Goal: Find specific page/section: Find specific page/section

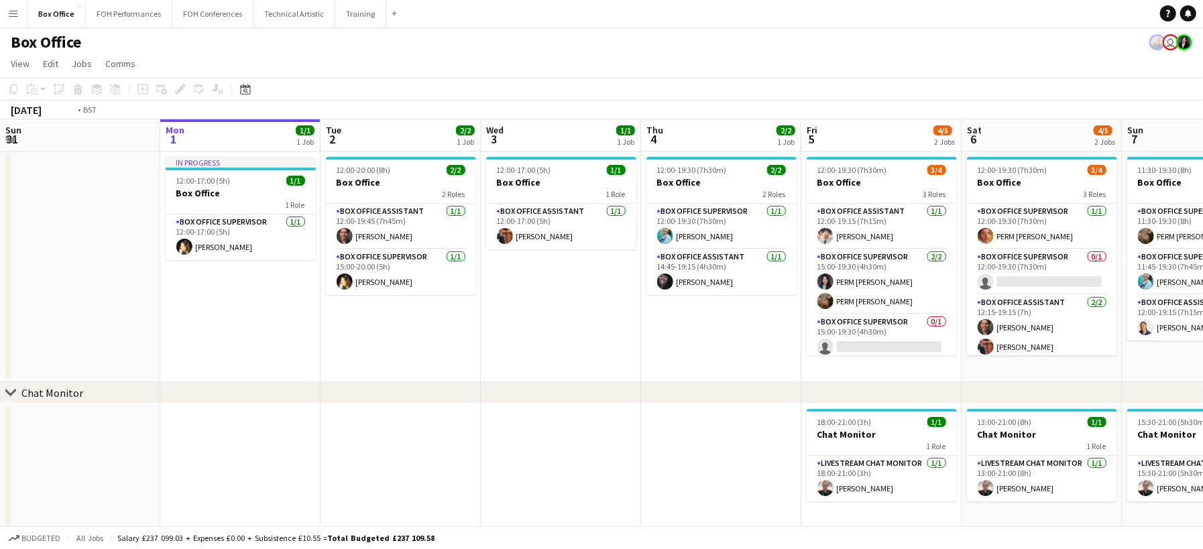
scroll to position [0, 395]
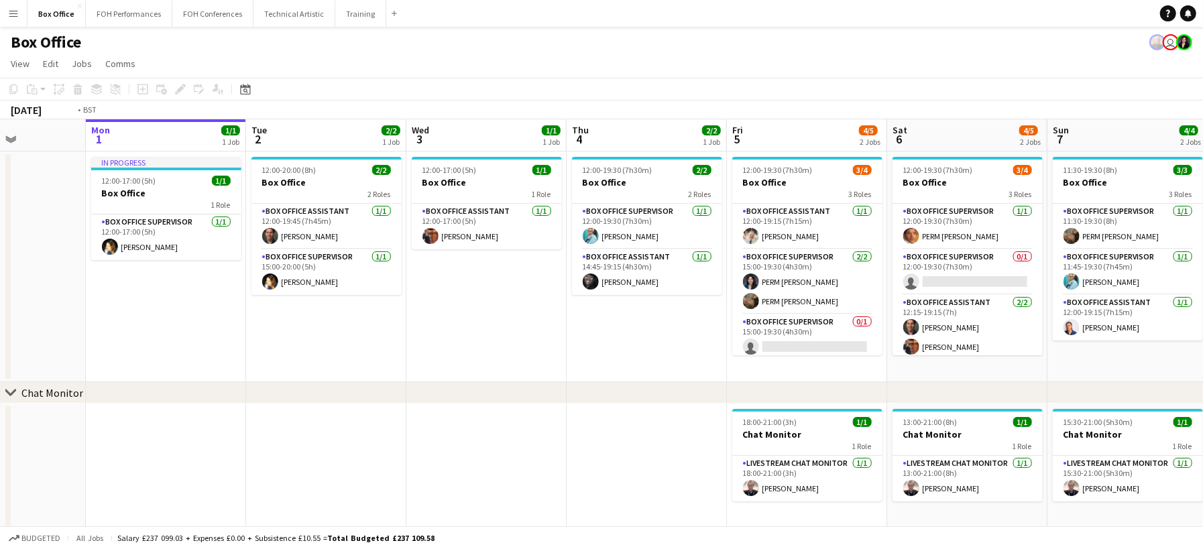
drag, startPoint x: 730, startPoint y: 337, endPoint x: -335, endPoint y: 264, distance: 1067.4
click at [0, 264] on html "Menu Boards Boards Boards All jobs Status Workforce Workforce My Workforce Recr…" at bounding box center [601, 276] width 1203 height 553
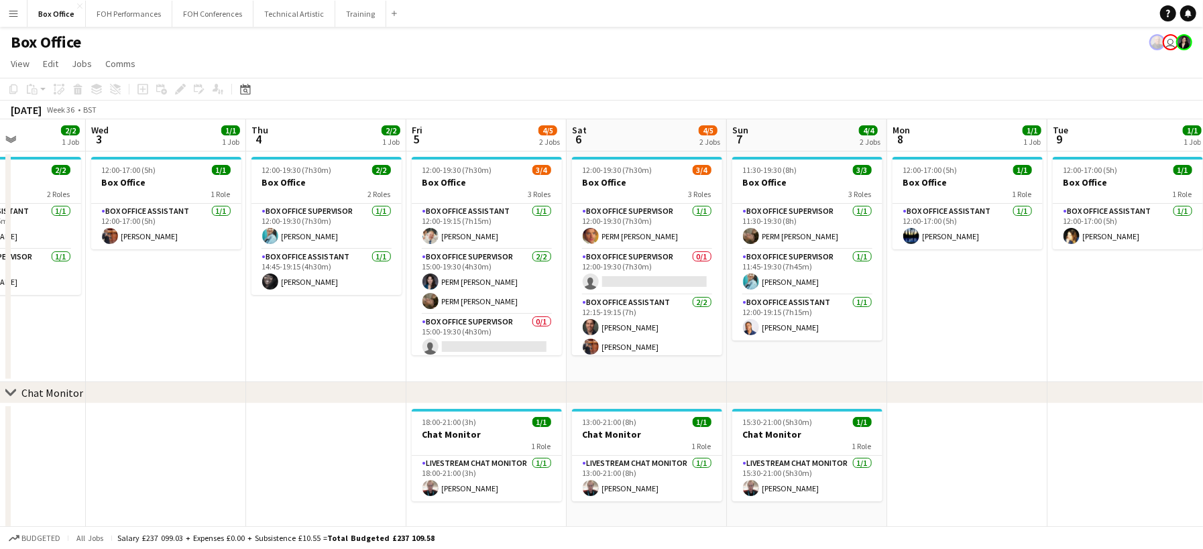
scroll to position [0, 399]
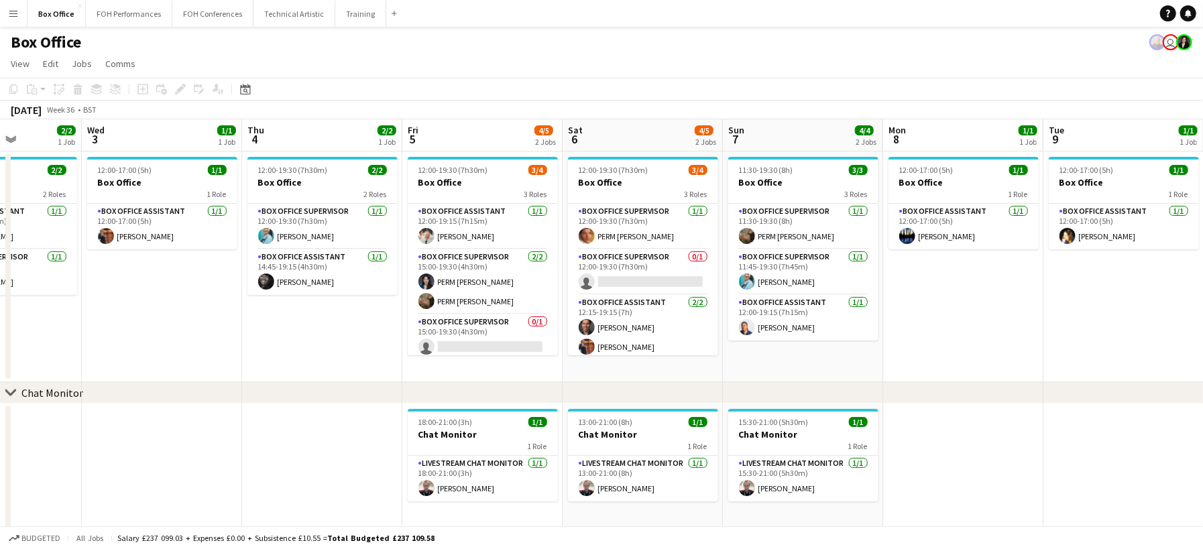
drag, startPoint x: 1041, startPoint y: 319, endPoint x: -242, endPoint y: 182, distance: 1290.7
click at [0, 182] on html "Menu Boards Boards Boards All jobs Status Workforce Workforce My Workforce Recr…" at bounding box center [601, 276] width 1203 height 553
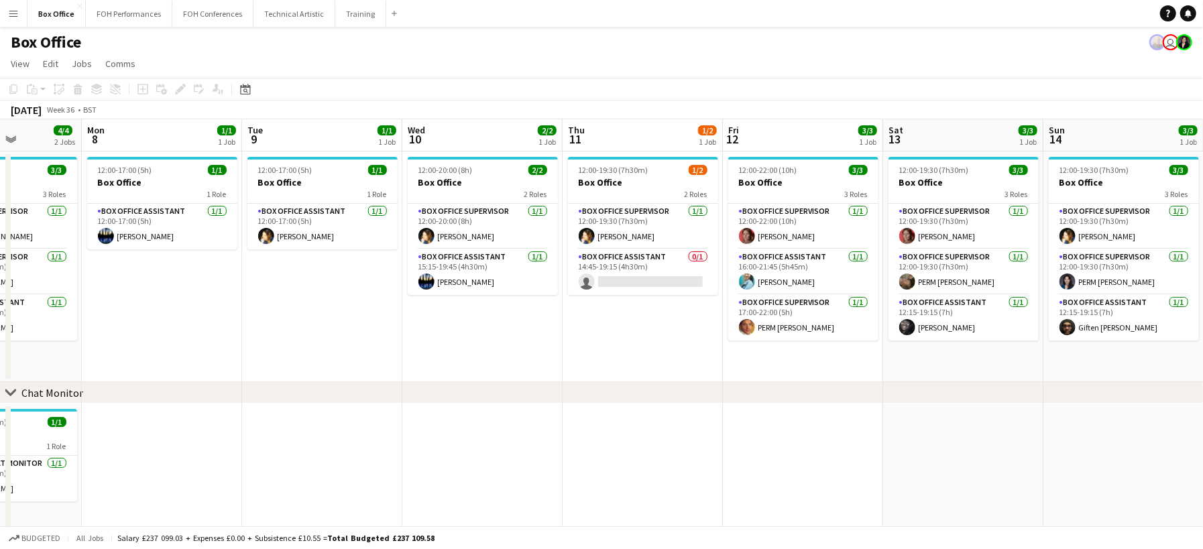
drag, startPoint x: 923, startPoint y: 389, endPoint x: -337, endPoint y: 194, distance: 1274.9
click at [0, 194] on html "Menu Boards Boards Boards All jobs Status Workforce Workforce My Workforce Recr…" at bounding box center [601, 276] width 1203 height 553
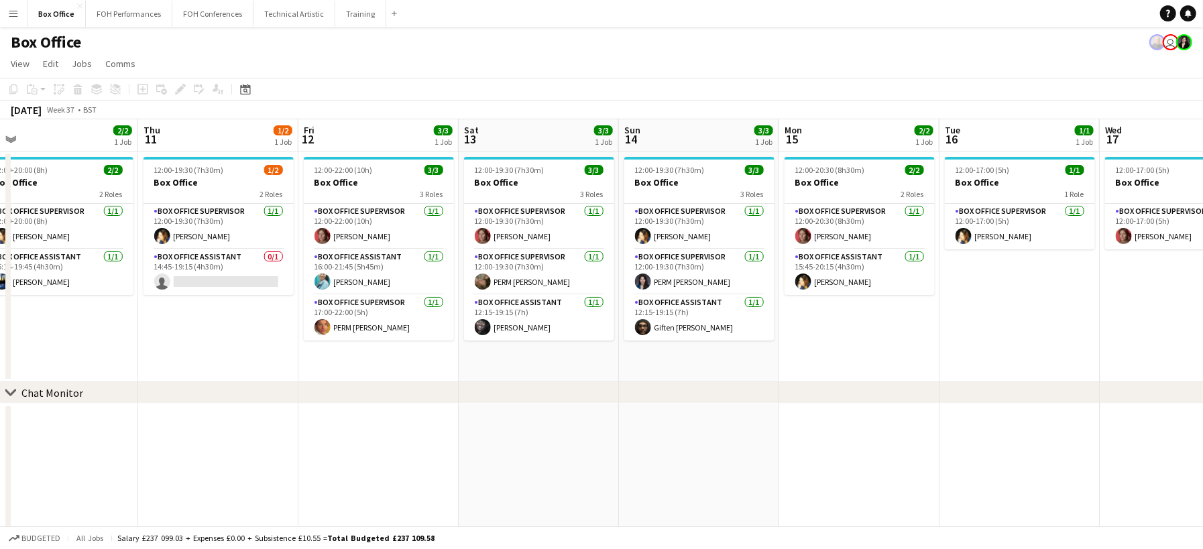
scroll to position [0, 577]
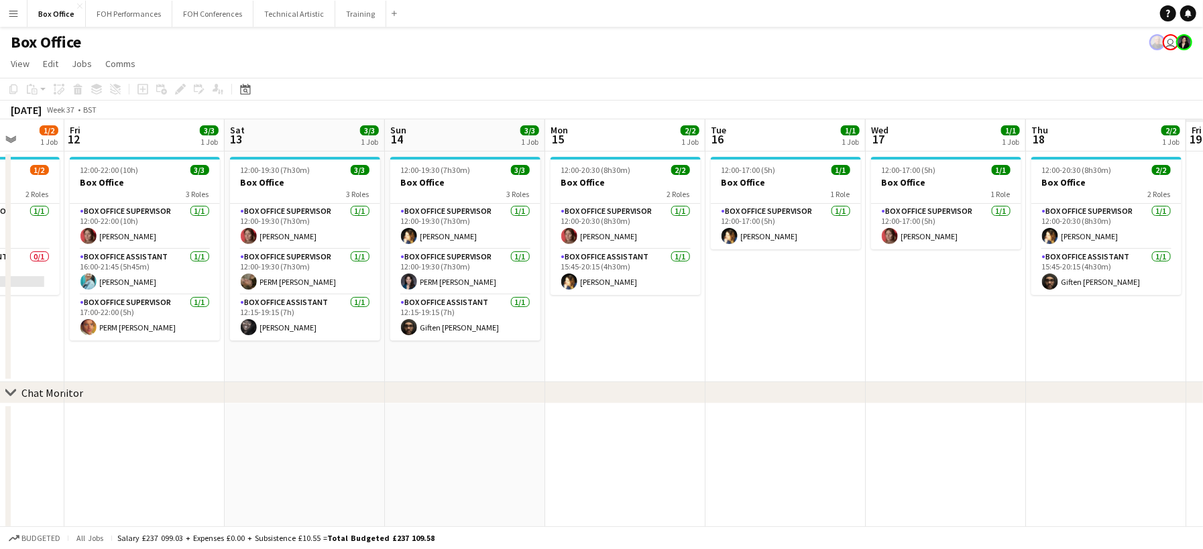
drag, startPoint x: 825, startPoint y: 361, endPoint x: -296, endPoint y: 236, distance: 1128.2
click at [0, 236] on html "Menu Boards Boards Boards All jobs Status Workforce Workforce My Workforce Recr…" at bounding box center [601, 276] width 1203 height 553
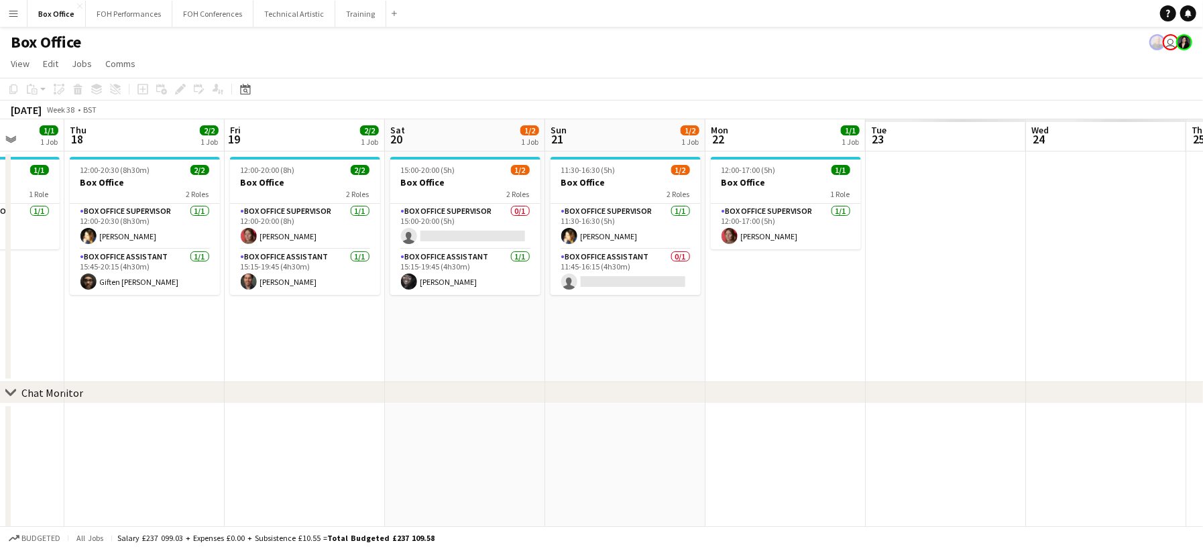
scroll to position [0, 457]
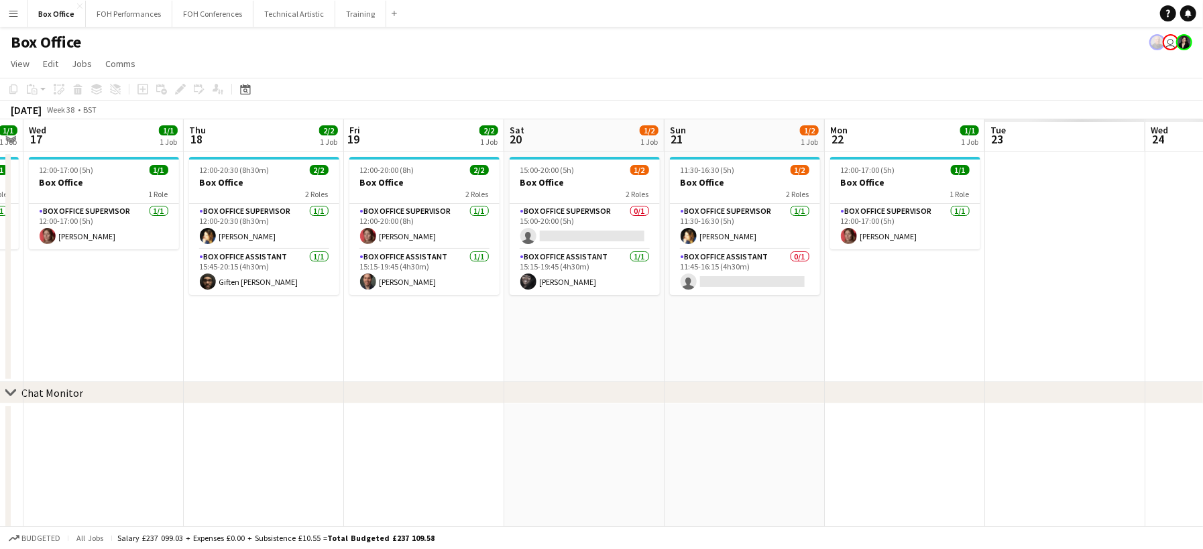
drag, startPoint x: 931, startPoint y: 326, endPoint x: -186, endPoint y: 218, distance: 1121.7
click at [0, 218] on html "Menu Boards Boards Boards All jobs Status Workforce Workforce My Workforce Recr…" at bounding box center [601, 276] width 1203 height 553
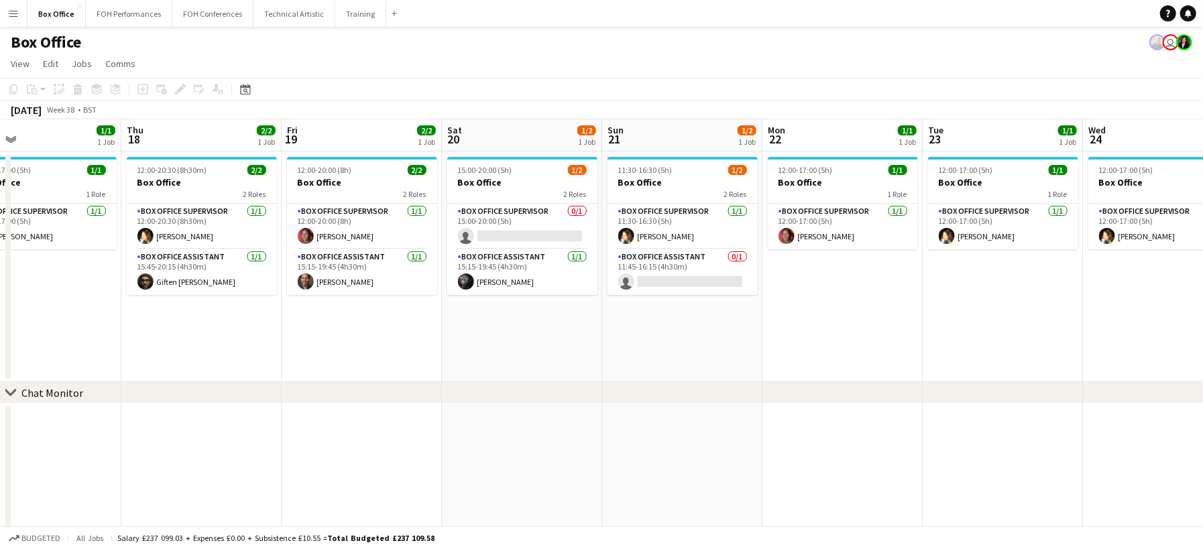
scroll to position [0, 294]
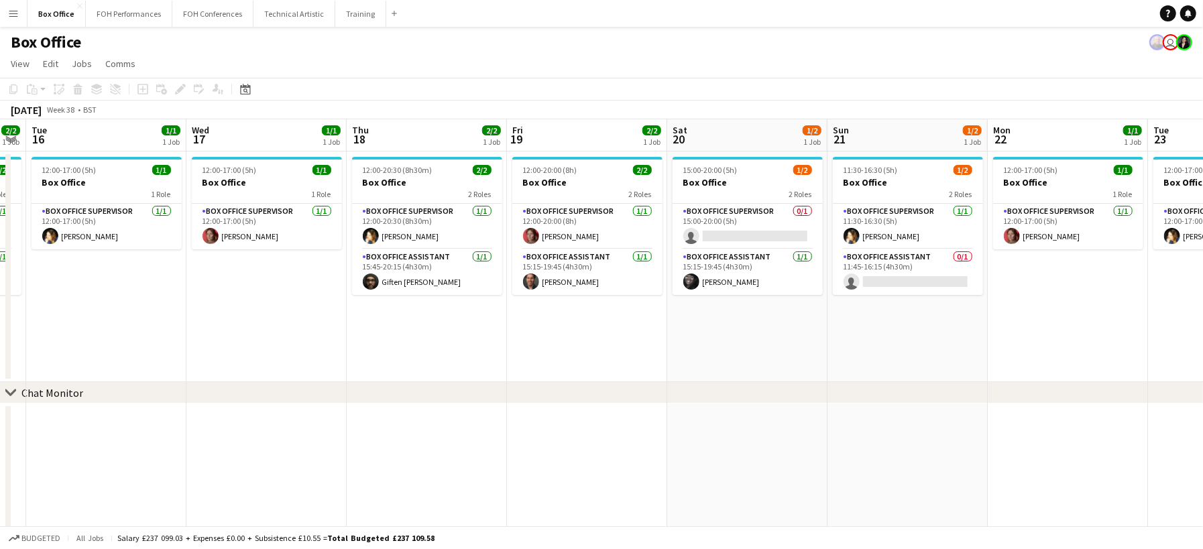
drag, startPoint x: 1023, startPoint y: 295, endPoint x: 1214, endPoint y: 280, distance: 191.1
click at [1203, 280] on html "Menu Boards Boards Boards All jobs Status Workforce Workforce My Workforce Recr…" at bounding box center [601, 276] width 1203 height 553
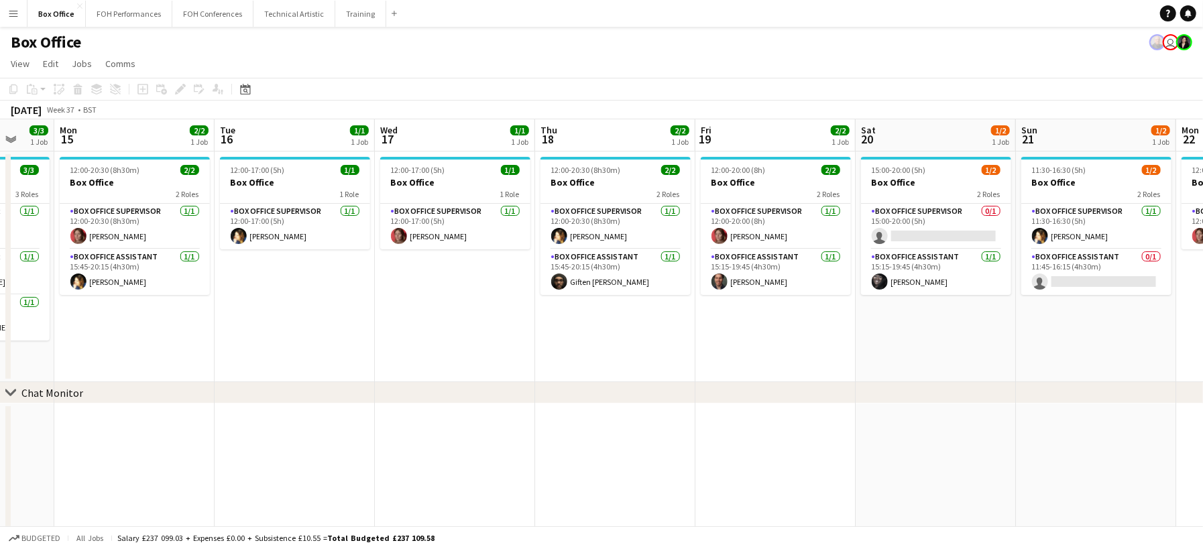
scroll to position [0, 437]
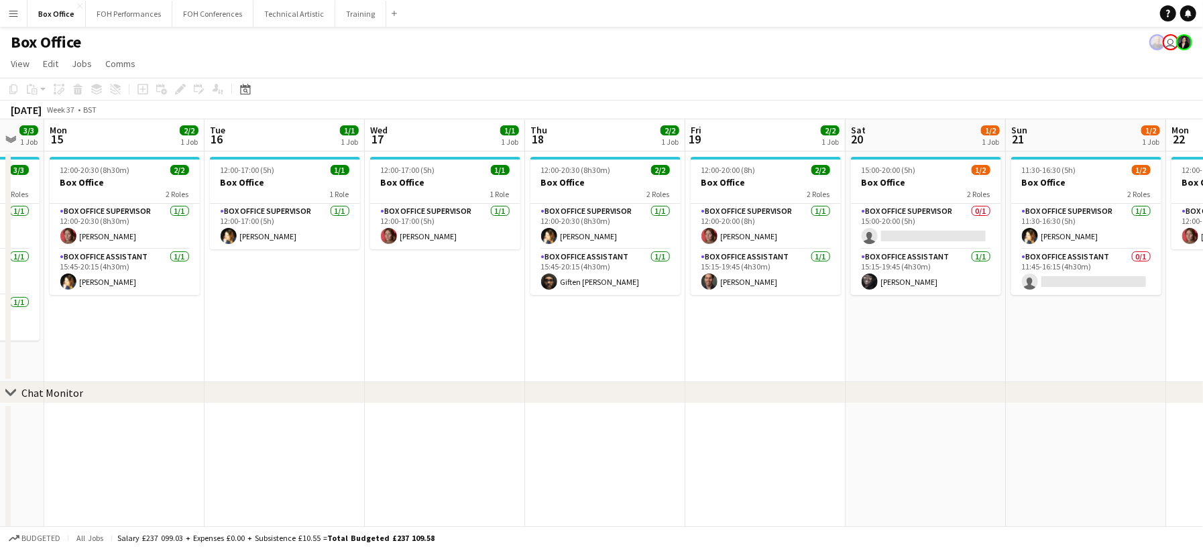
drag, startPoint x: 537, startPoint y: 320, endPoint x: 691, endPoint y: 343, distance: 156.0
click at [691, 343] on app-calendar-viewport "Fri 12 3/3 1 Job Sat 13 3/3 1 Job Sun 14 3/3 1 Job Mon 15 2/2 1 Job Tue 16 1/1 …" at bounding box center [601, 324] width 1203 height 410
drag, startPoint x: 988, startPoint y: 386, endPoint x: 477, endPoint y: 350, distance: 512.3
click at [477, 350] on div "chevron-right Chat Monitor Fri 12 3/3 1 Job Sat 13 3/3 1 Job Sun 14 3/3 1 Job M…" at bounding box center [601, 324] width 1203 height 410
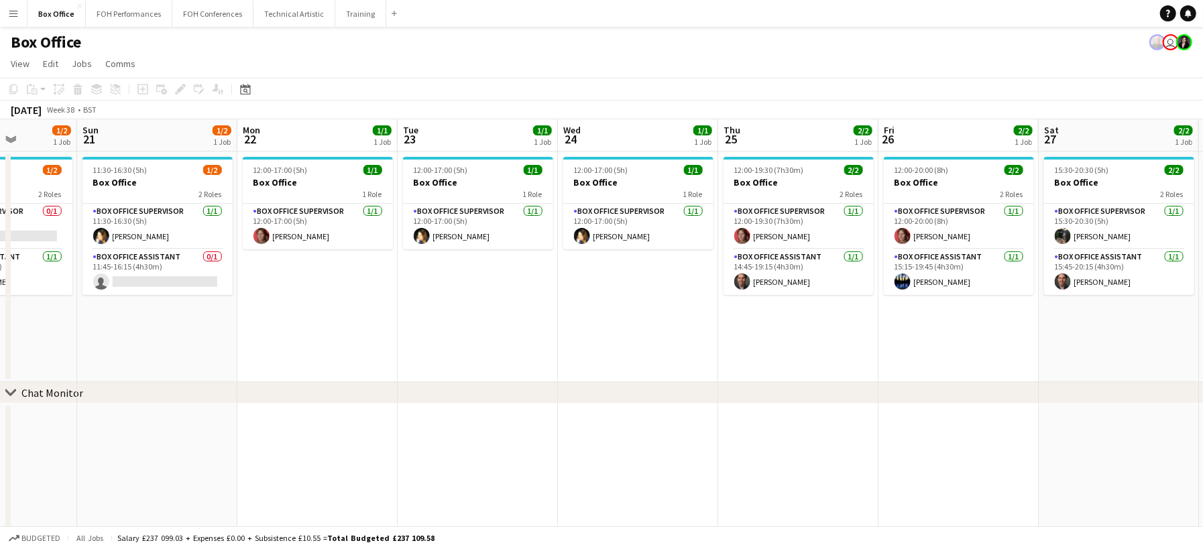
scroll to position [0, 450]
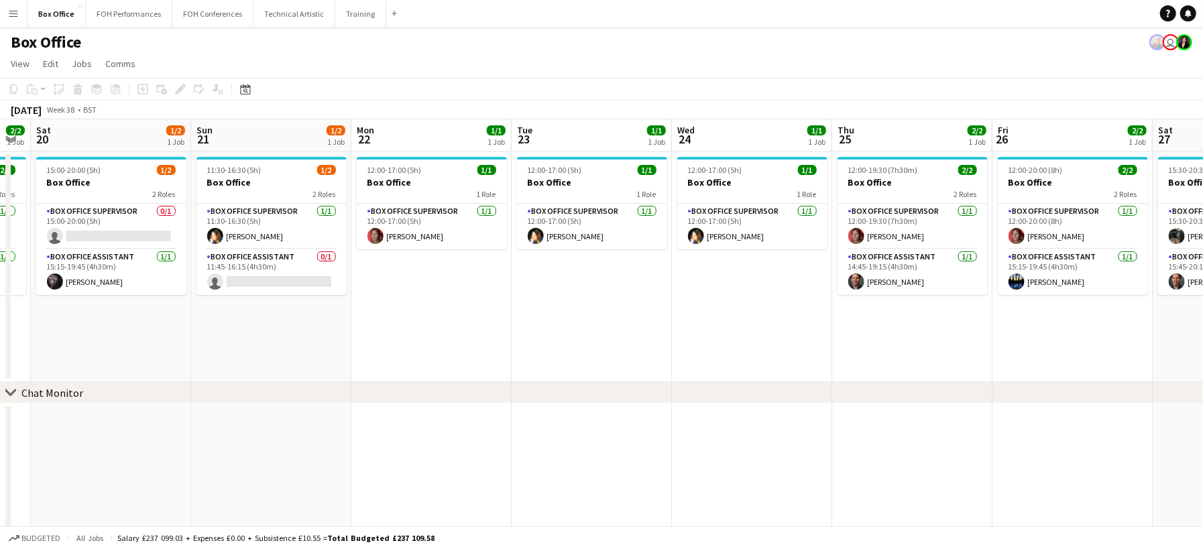
drag, startPoint x: 952, startPoint y: 345, endPoint x: 136, endPoint y: 278, distance: 818.2
click at [136, 278] on app-calendar-viewport "Wed 17 1/1 1 Job Thu 18 2/2 1 Job Fri 19 2/2 1 Job Sat 20 1/2 1 Job Sun 21 1/2 …" at bounding box center [601, 324] width 1203 height 410
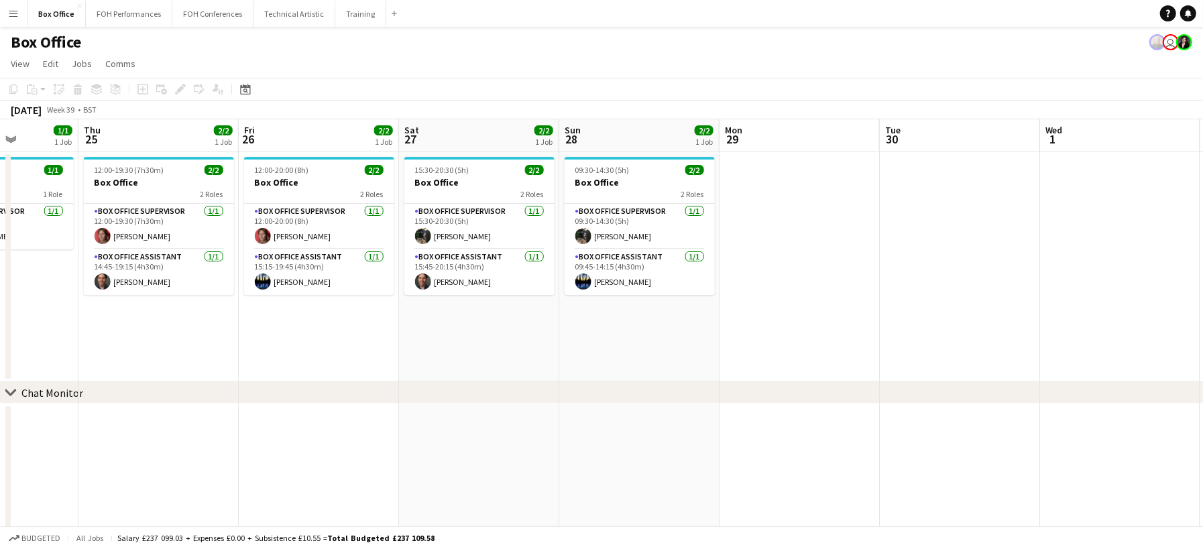
scroll to position [0, 531]
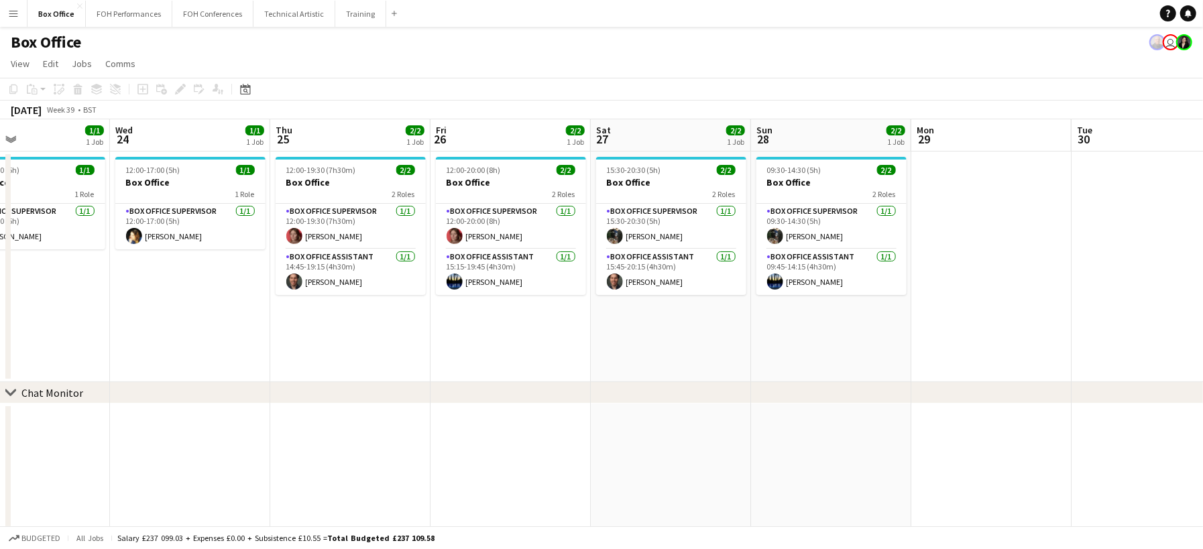
drag, startPoint x: 775, startPoint y: 317, endPoint x: 213, endPoint y: 301, distance: 562.2
click at [213, 301] on app-calendar-viewport "Sat 20 1/2 1 Job Sun 21 1/2 1 Job Mon 22 1/1 1 Job Tue 23 1/1 1 Job Wed 24 1/1 …" at bounding box center [601, 324] width 1203 height 410
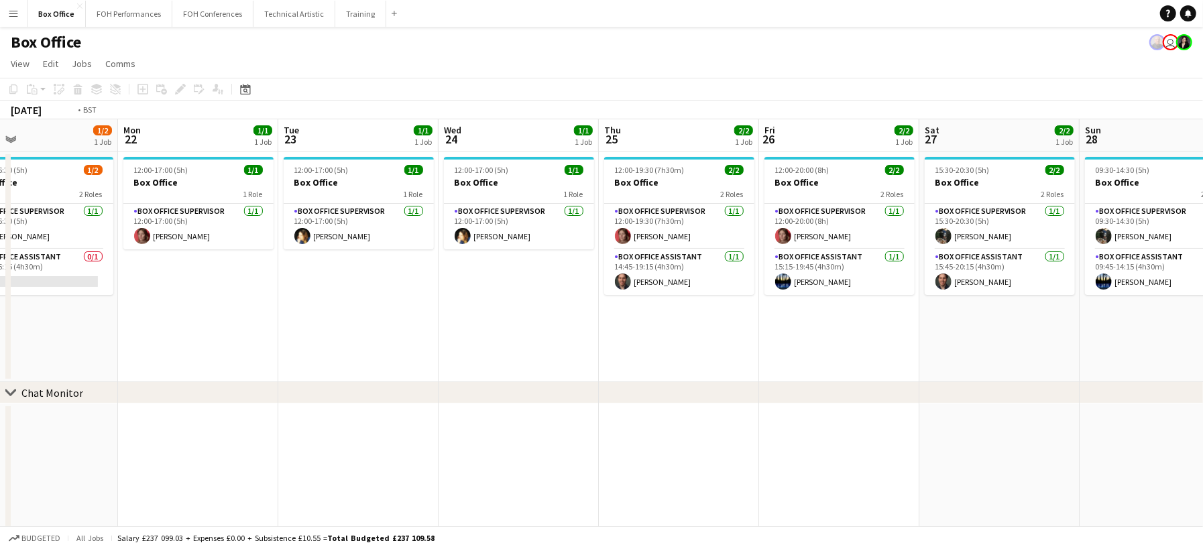
drag, startPoint x: 329, startPoint y: 365, endPoint x: 738, endPoint y: 353, distance: 409.9
click at [738, 353] on app-calendar-viewport "Sat 20 1/2 1 Job Sun 21 1/2 1 Job Mon 22 1/1 1 Job Tue 23 1/1 1 Job Wed 24 1/1 …" at bounding box center [601, 324] width 1203 height 410
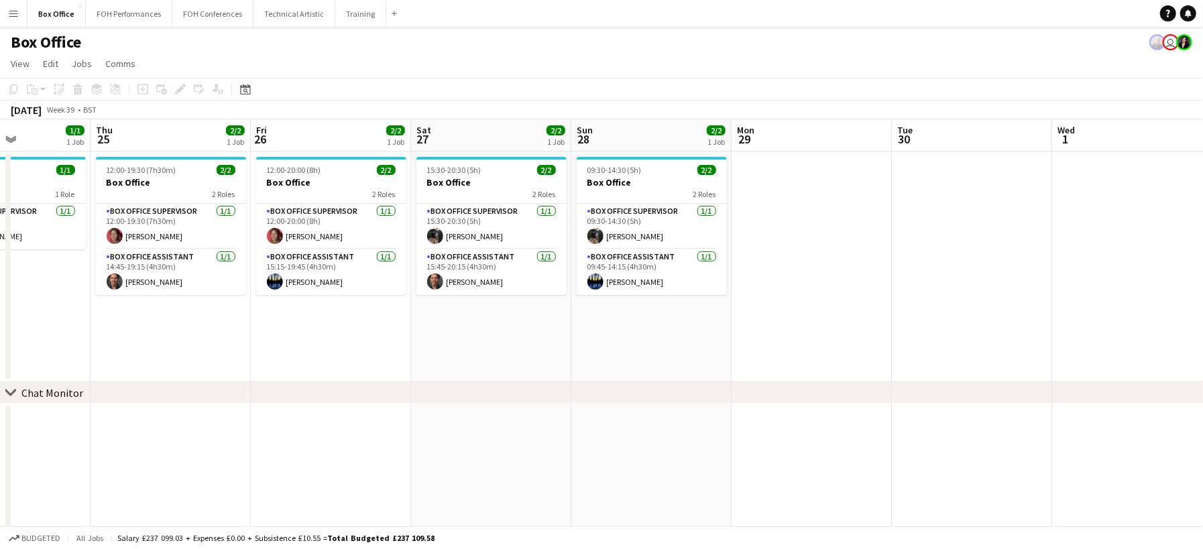
drag, startPoint x: 793, startPoint y: 344, endPoint x: 204, endPoint y: 327, distance: 589.0
click at [204, 327] on app-calendar-viewport "Mon 22 1/1 1 Job Tue 23 1/1 1 Job Wed 24 1/1 1 Job Thu 25 2/2 1 Job Fri 26 2/2 …" at bounding box center [601, 324] width 1203 height 410
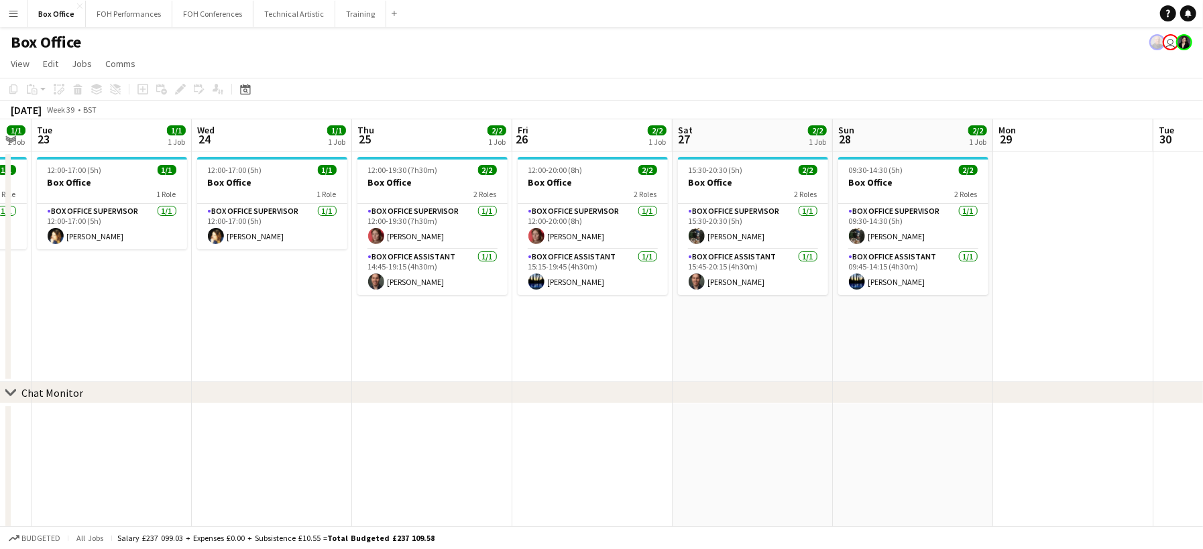
scroll to position [0, 269]
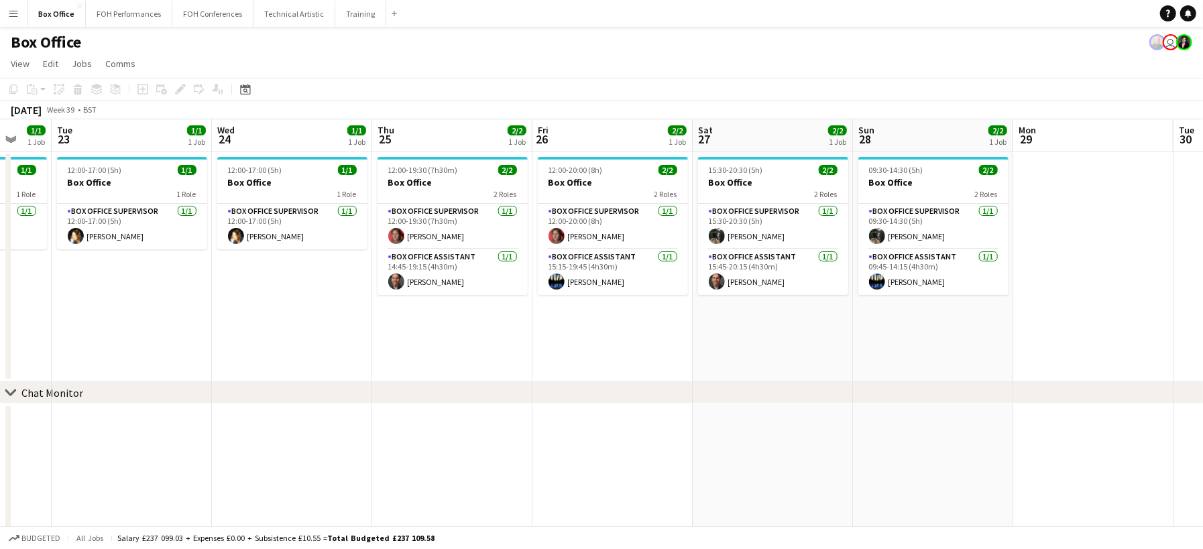
drag, startPoint x: 49, startPoint y: 339, endPoint x: 330, endPoint y: 353, distance: 281.4
click at [330, 353] on app-calendar-viewport "Sun 21 1/2 1 Job Mon 22 1/1 1 Job Tue 23 1/1 1 Job Wed 24 1/1 1 Job Thu 25 2/2 …" at bounding box center [601, 324] width 1203 height 410
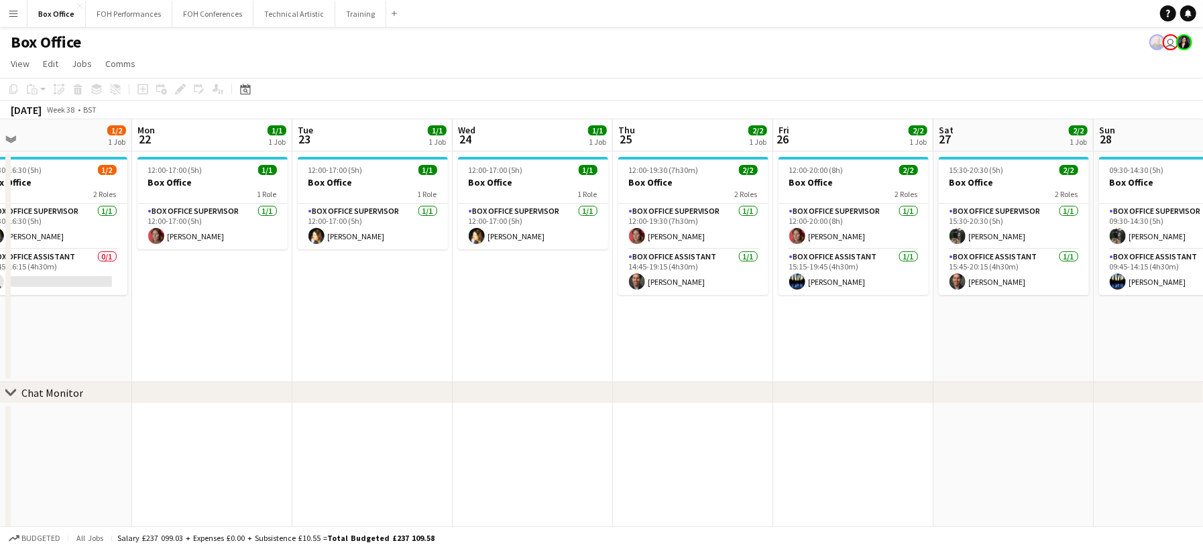
drag, startPoint x: 113, startPoint y: 337, endPoint x: 353, endPoint y: 337, distance: 240.1
click at [353, 337] on app-calendar-viewport "Fri 19 2/2 1 Job Sat 20 1/2 1 Job Sun 21 1/2 1 Job Mon 22 1/1 1 Job Tue 23 1/1 …" at bounding box center [601, 324] width 1203 height 410
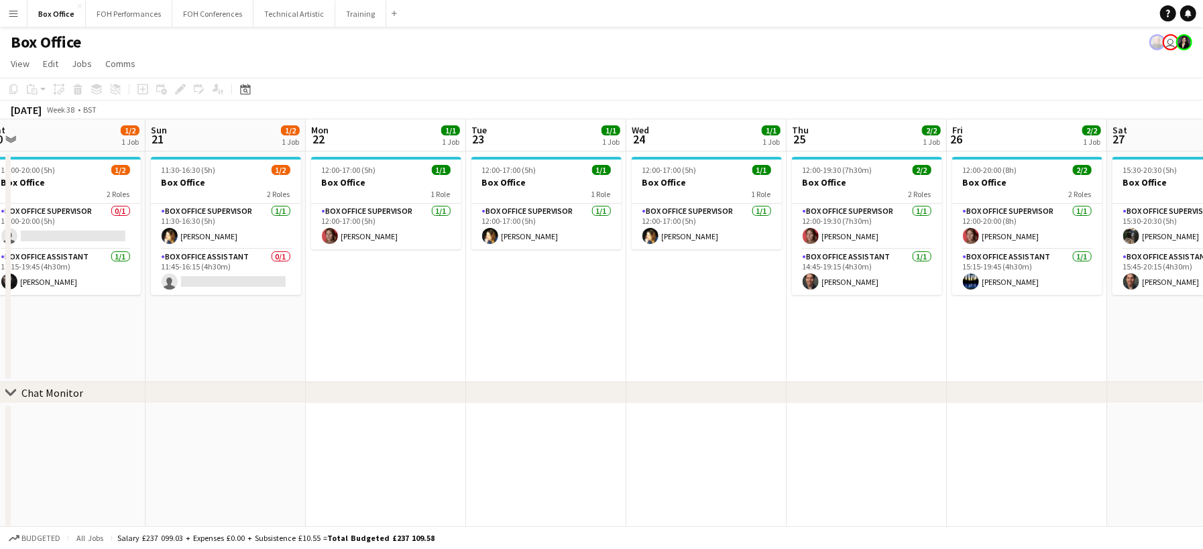
scroll to position [0, 335]
drag, startPoint x: 240, startPoint y: 319, endPoint x: 414, endPoint y: 327, distance: 174.5
click at [414, 327] on app-calendar-viewport "Thu 18 2/2 1 Job Fri 19 2/2 1 Job Sat 20 1/2 1 Job Sun 21 1/2 1 Job Mon 22 1/1 …" at bounding box center [601, 324] width 1203 height 410
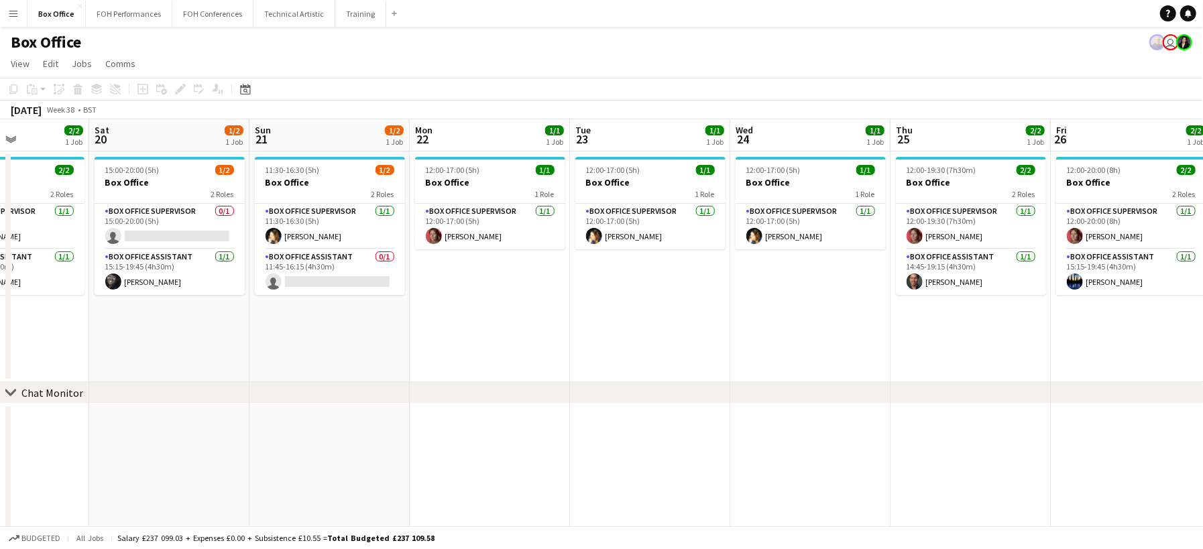
scroll to position [0, 343]
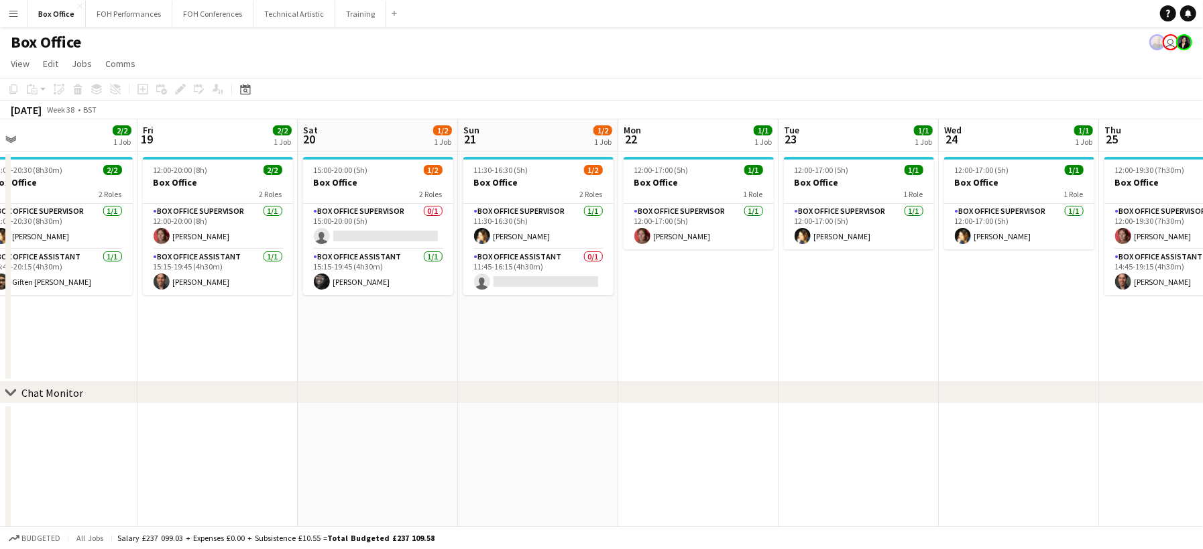
drag, startPoint x: 129, startPoint y: 314, endPoint x: 442, endPoint y: 320, distance: 312.5
click at [442, 320] on app-calendar-viewport "Tue 16 1/1 1 Job Wed 17 1/1 1 Job Thu 18 2/2 1 Job Fri 19 2/2 1 Job Sat 20 1/2 …" at bounding box center [601, 324] width 1203 height 410
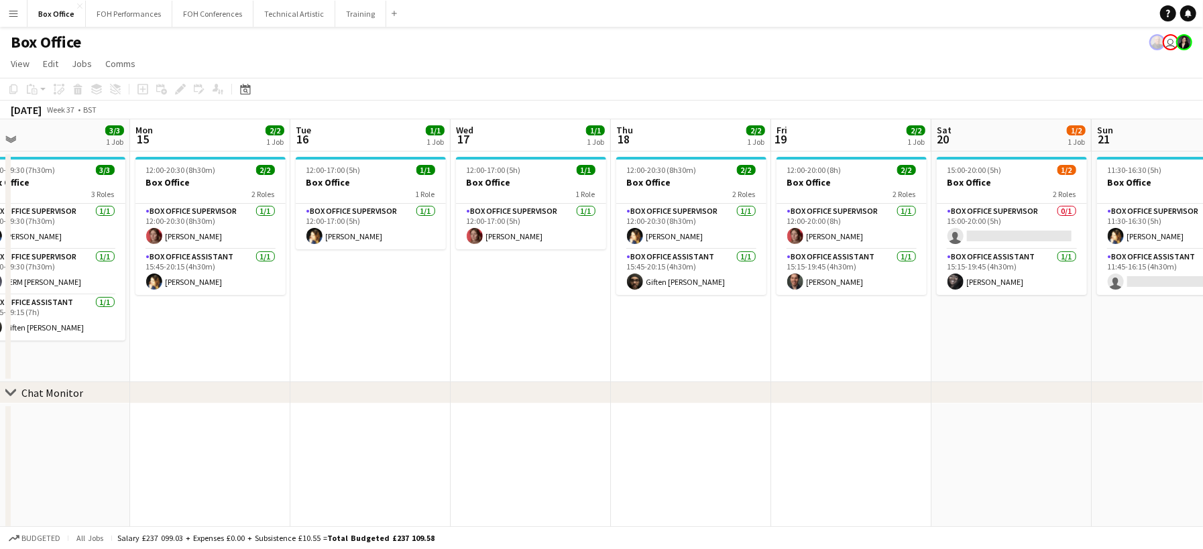
scroll to position [0, 382]
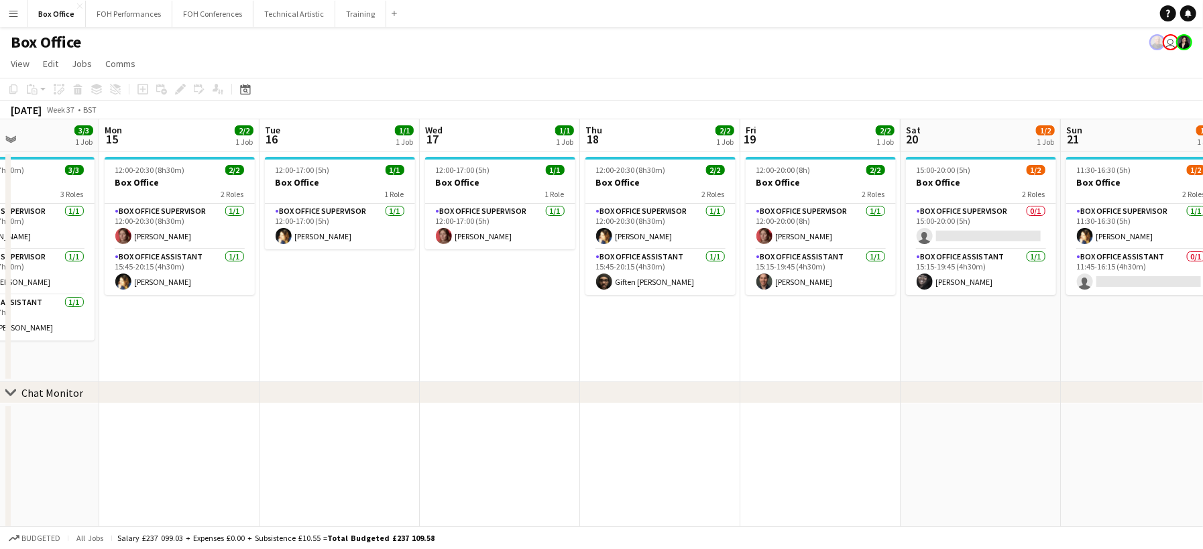
drag, startPoint x: 134, startPoint y: 353, endPoint x: 736, endPoint y: 317, distance: 603.3
click at [736, 317] on app-calendar-viewport "Fri 12 3/3 1 Job Sat 13 3/3 1 Job Sun 14 3/3 1 Job Mon 15 2/2 1 Job Tue 16 1/1 …" at bounding box center [601, 324] width 1203 height 410
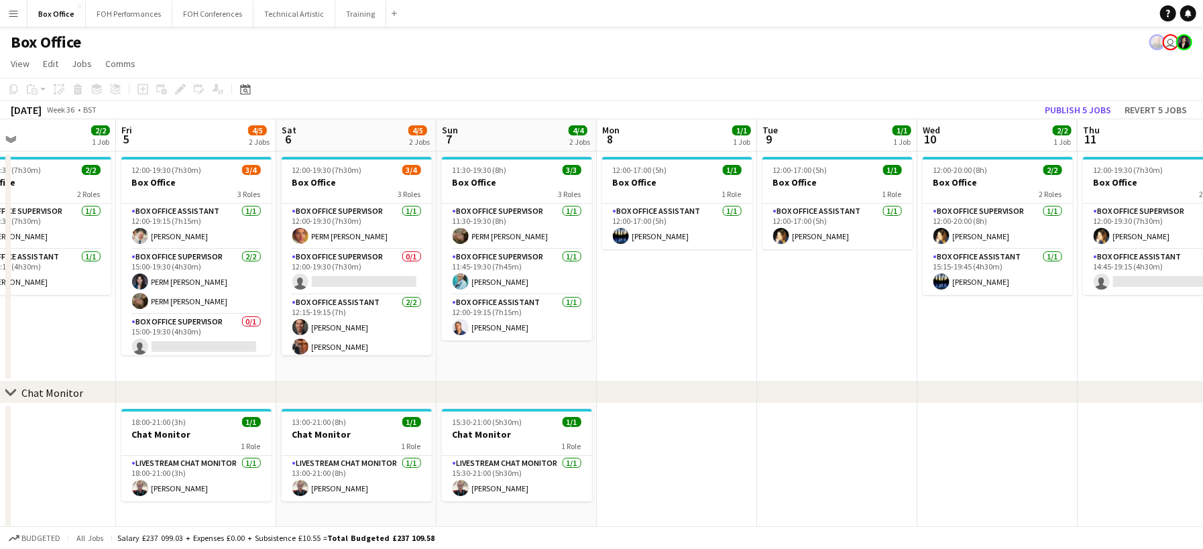
scroll to position [0, 378]
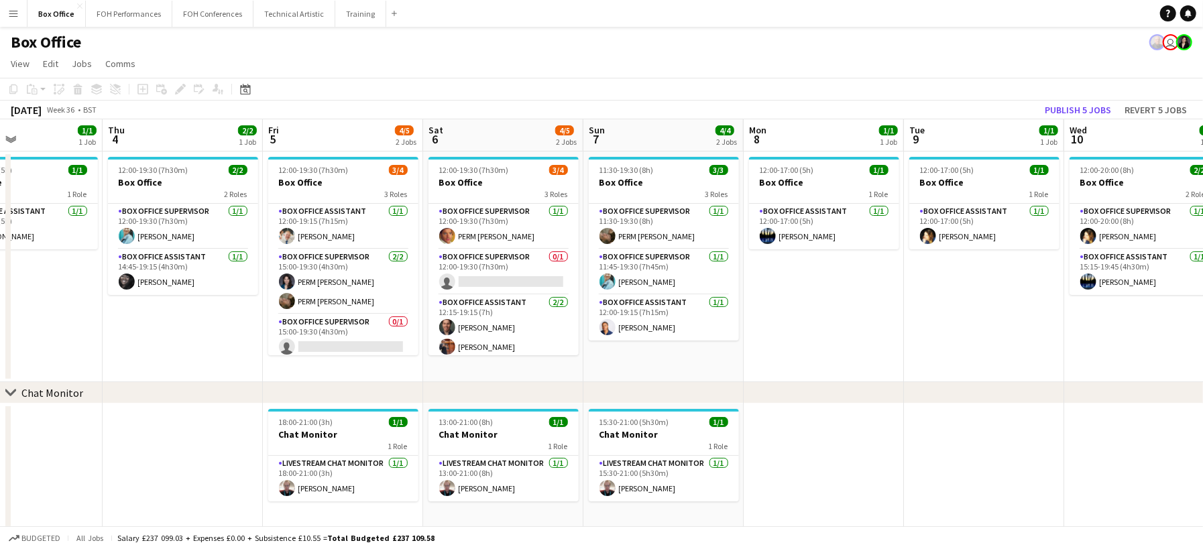
drag, startPoint x: 712, startPoint y: 345, endPoint x: -273, endPoint y: 278, distance: 987.3
click at [0, 278] on html "Menu Boards Boards Boards All jobs Status Workforce Workforce My Workforce Recr…" at bounding box center [601, 276] width 1203 height 553
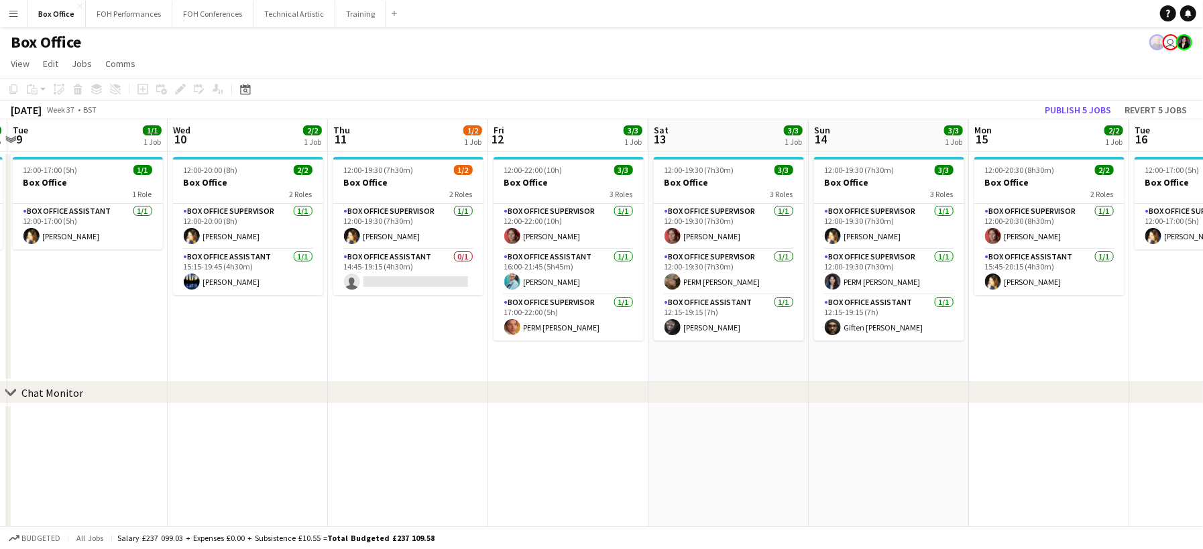
drag, startPoint x: 931, startPoint y: 304, endPoint x: 33, endPoint y: 265, distance: 898.7
click at [33, 265] on app-calendar-viewport "Sat 6 4/5 2 Jobs Sun 7 4/4 2 Jobs Mon 8 1/1 1 Job Tue 9 1/1 1 Job Wed 10 2/2 1 …" at bounding box center [601, 324] width 1203 height 410
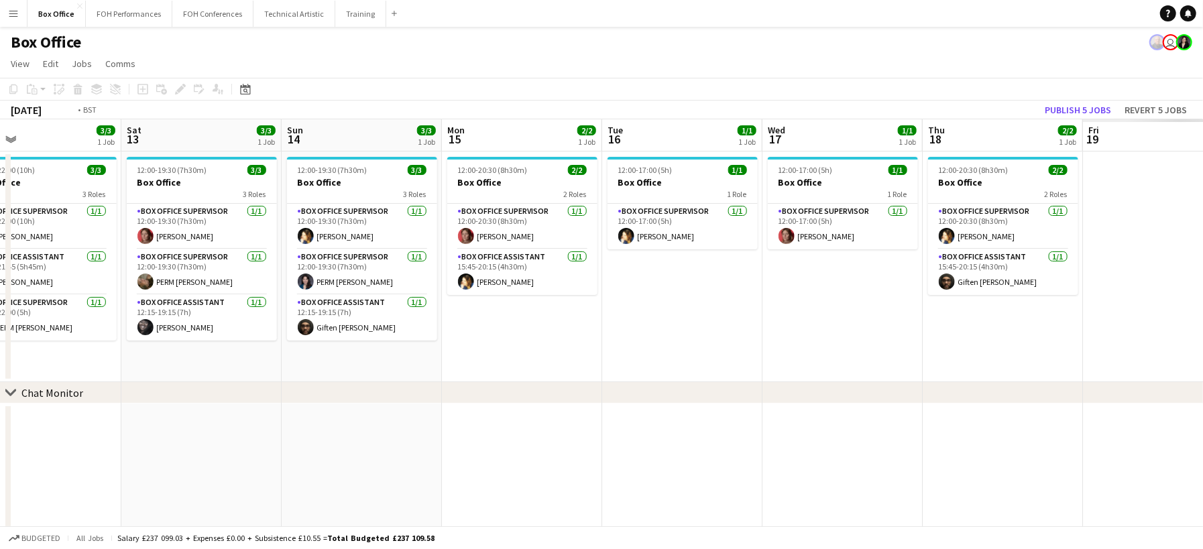
scroll to position [0, 581]
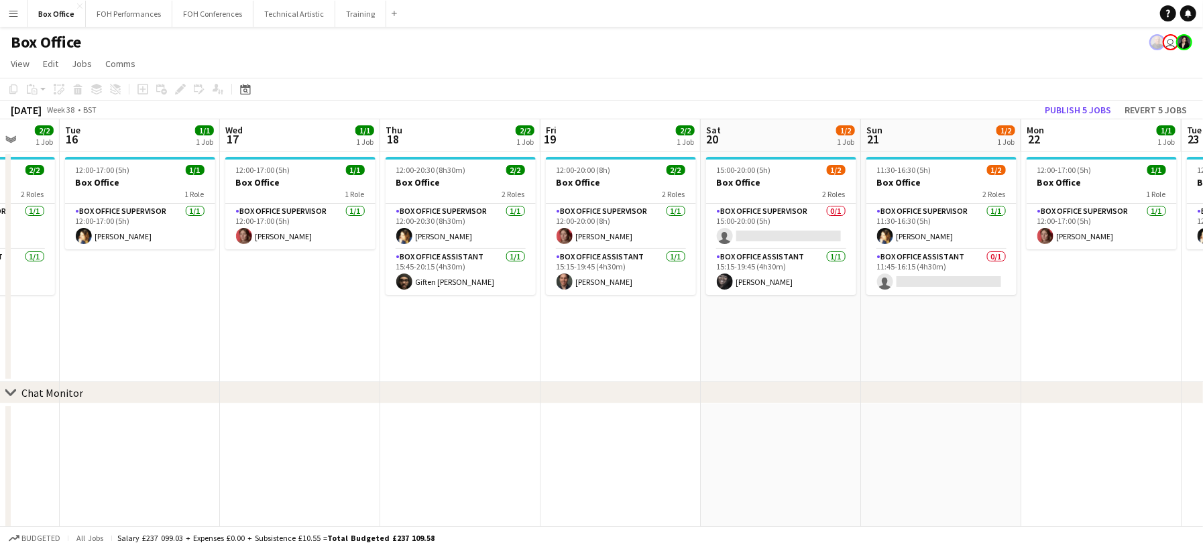
drag, startPoint x: 1090, startPoint y: 361, endPoint x: -90, endPoint y: 293, distance: 1182.2
click at [0, 293] on html "Menu Boards Boards Boards All jobs Status Workforce Workforce My Workforce Recr…" at bounding box center [601, 276] width 1203 height 553
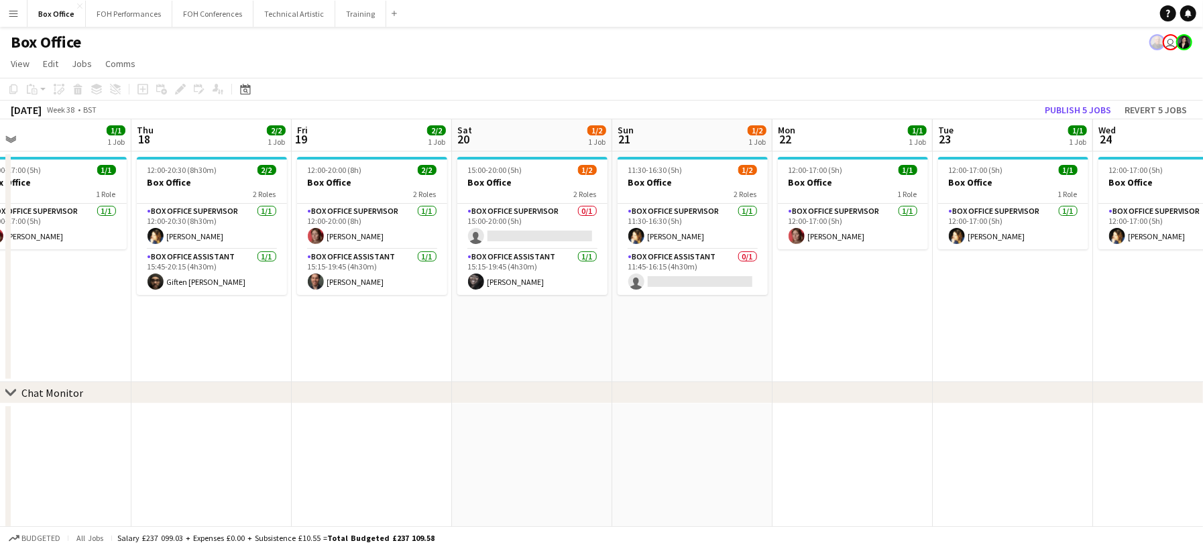
scroll to position [0, 351]
drag, startPoint x: 891, startPoint y: 316, endPoint x: 640, endPoint y: 317, distance: 250.1
click at [640, 317] on app-calendar-viewport "Mon 15 2/2 1 Job Tue 16 1/1 1 Job Wed 17 1/1 1 Job Thu 18 2/2 1 Job Fri 19 2/2 …" at bounding box center [601, 324] width 1203 height 410
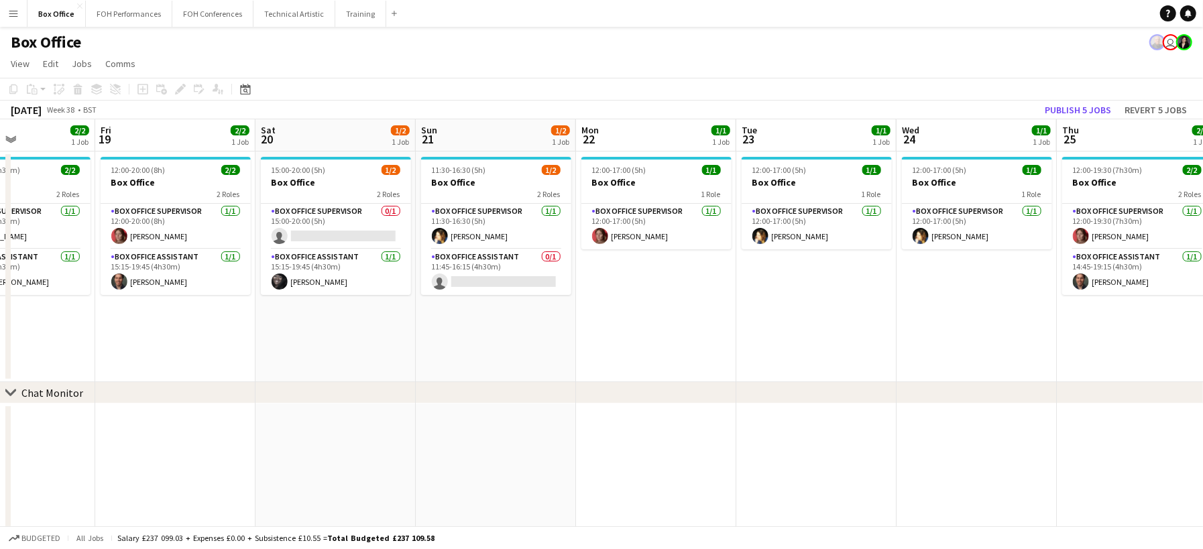
scroll to position [0, 552]
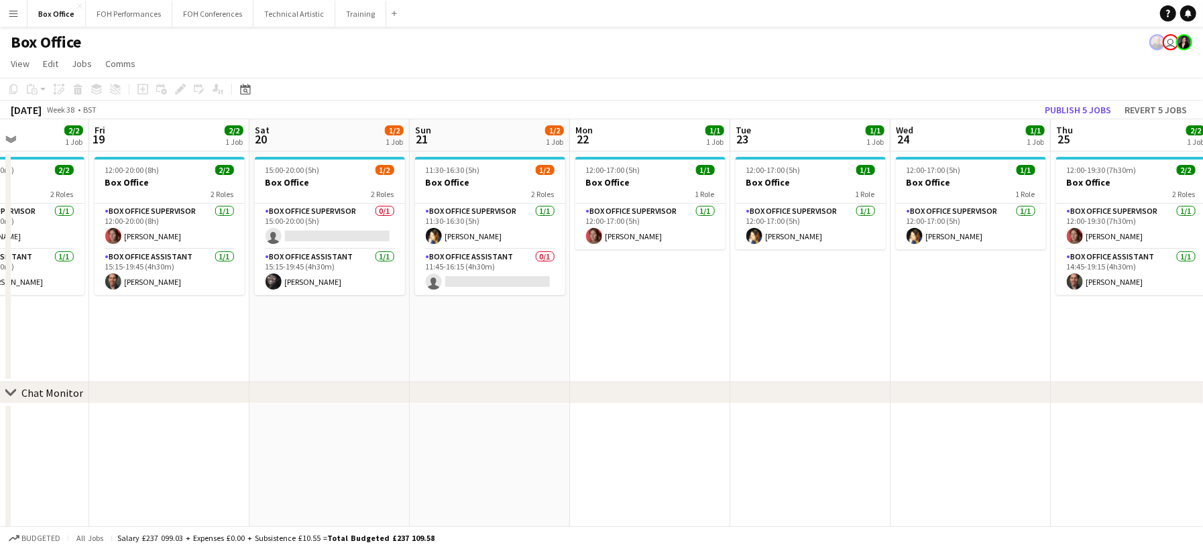
drag, startPoint x: 498, startPoint y: 341, endPoint x: 202, endPoint y: 312, distance: 297.8
click at [202, 312] on app-calendar-viewport "Mon 15 2/2 1 Job Tue 16 1/1 1 Job Wed 17 1/1 1 Job Thu 18 2/2 1 Job Fri 19 2/2 …" at bounding box center [601, 324] width 1203 height 410
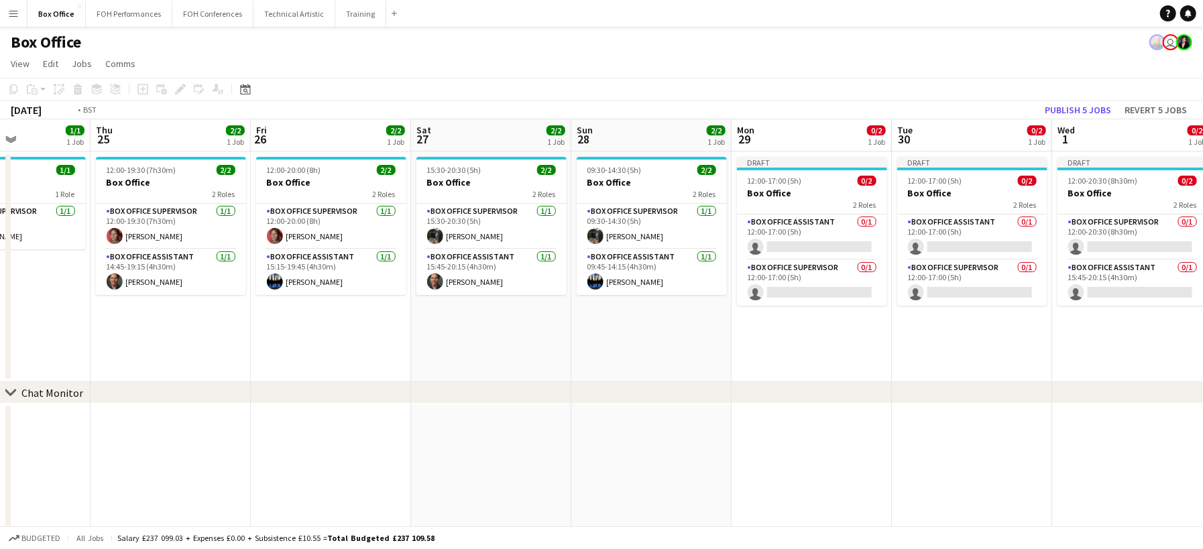
scroll to position [0, 321]
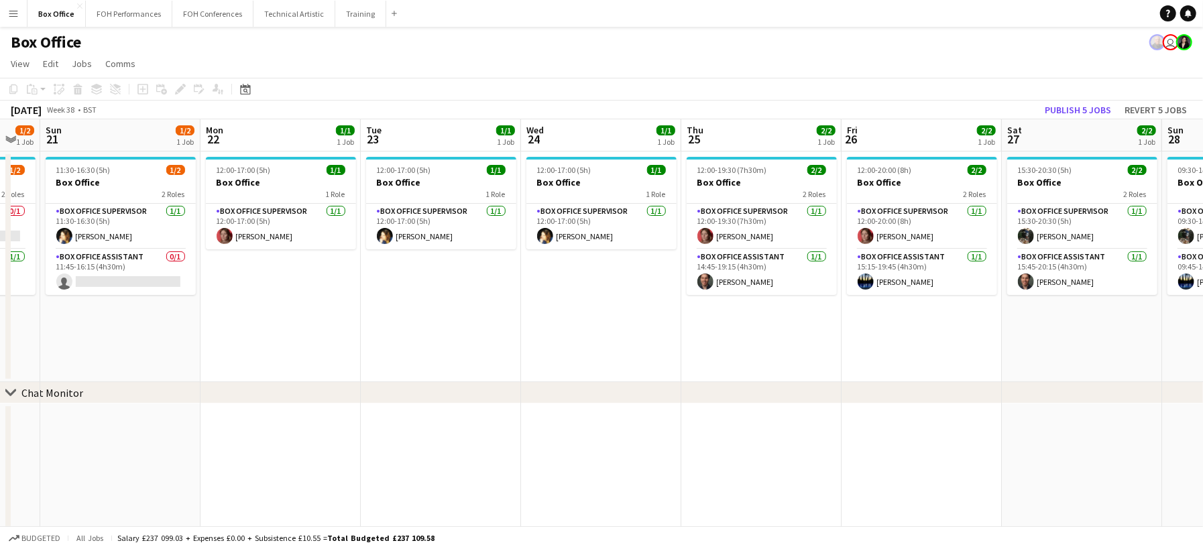
drag, startPoint x: 988, startPoint y: 348, endPoint x: 619, endPoint y: 378, distance: 370.7
click at [619, 378] on app-calendar-viewport "Fri 19 2/2 1 Job Sat 20 1/2 1 Job Sun 21 1/2 1 Job Mon 22 1/1 1 Job Tue 23 1/1 …" at bounding box center [601, 324] width 1203 height 410
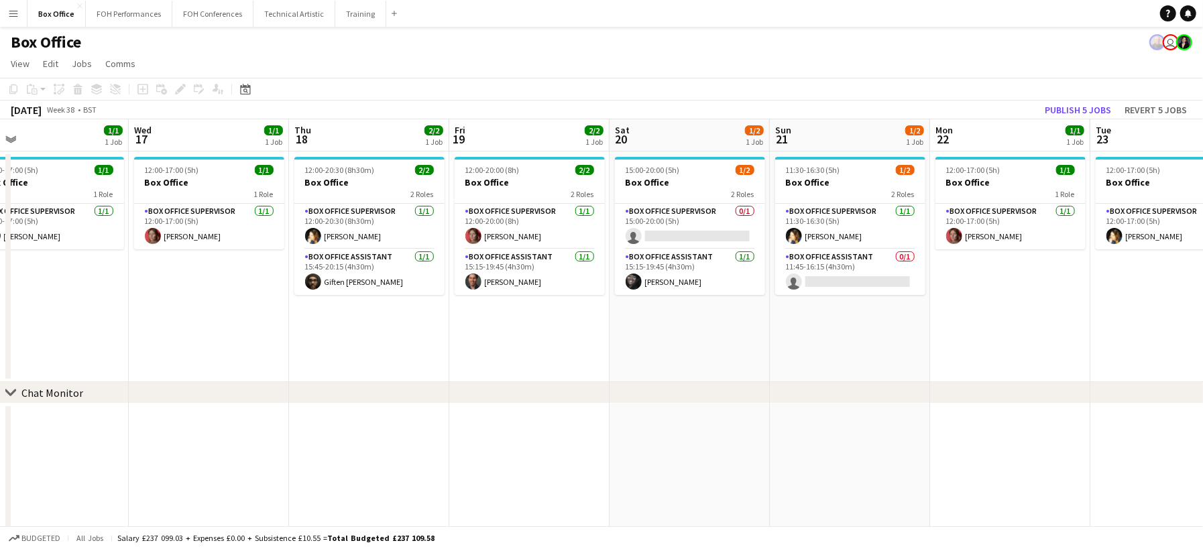
drag, startPoint x: 421, startPoint y: 340, endPoint x: 990, endPoint y: 359, distance: 569.0
click at [991, 359] on app-calendar-viewport "Sun 14 3/3 1 Job Mon 15 2/2 1 Job Tue 16 1/1 1 Job Wed 17 1/1 1 Job Thu 18 2/2 …" at bounding box center [601, 324] width 1203 height 410
